Goal: Navigation & Orientation: Go to known website

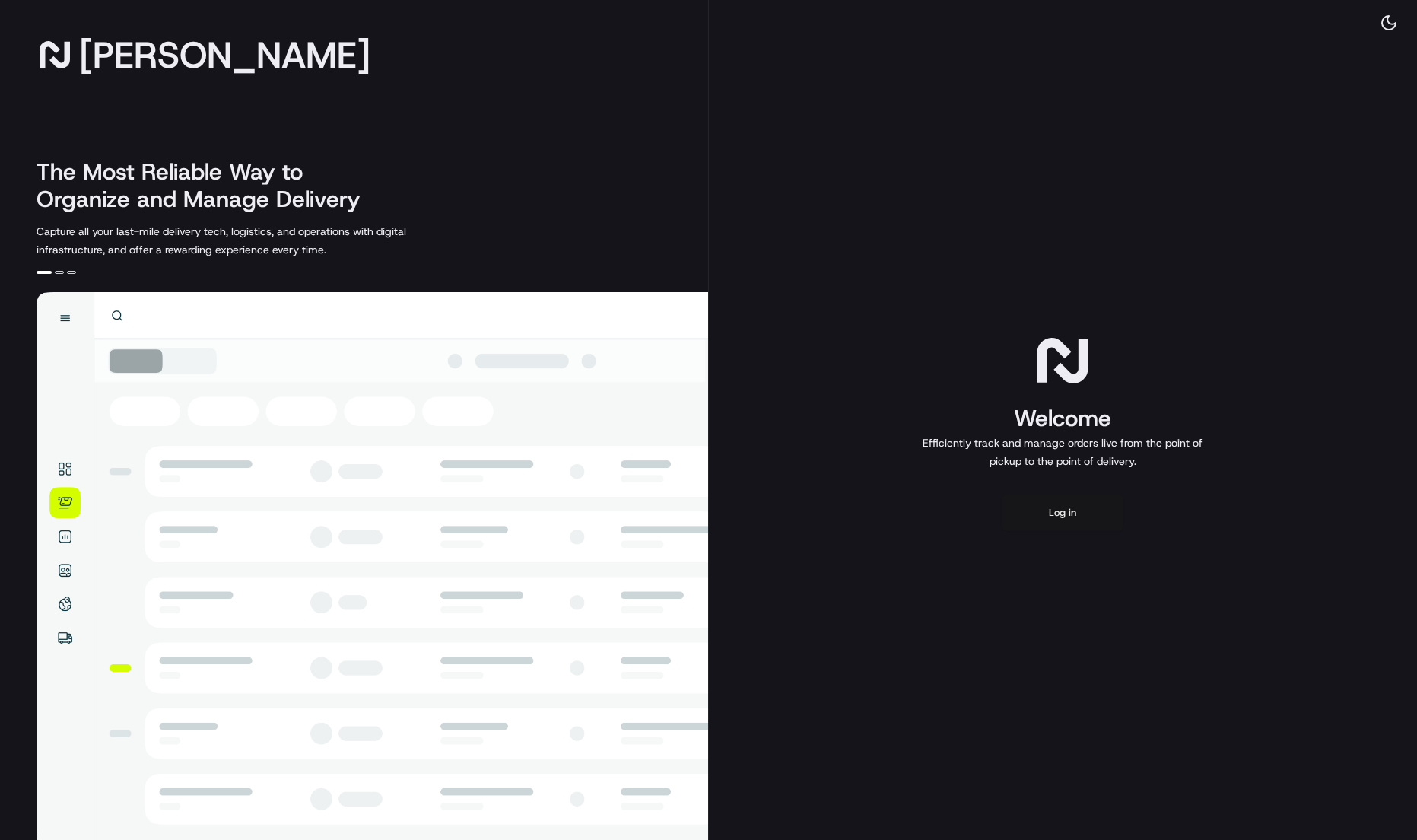
click at [1050, 516] on button "Log in" at bounding box center [1063, 512] width 121 height 37
